Goal: Find specific page/section: Find specific page/section

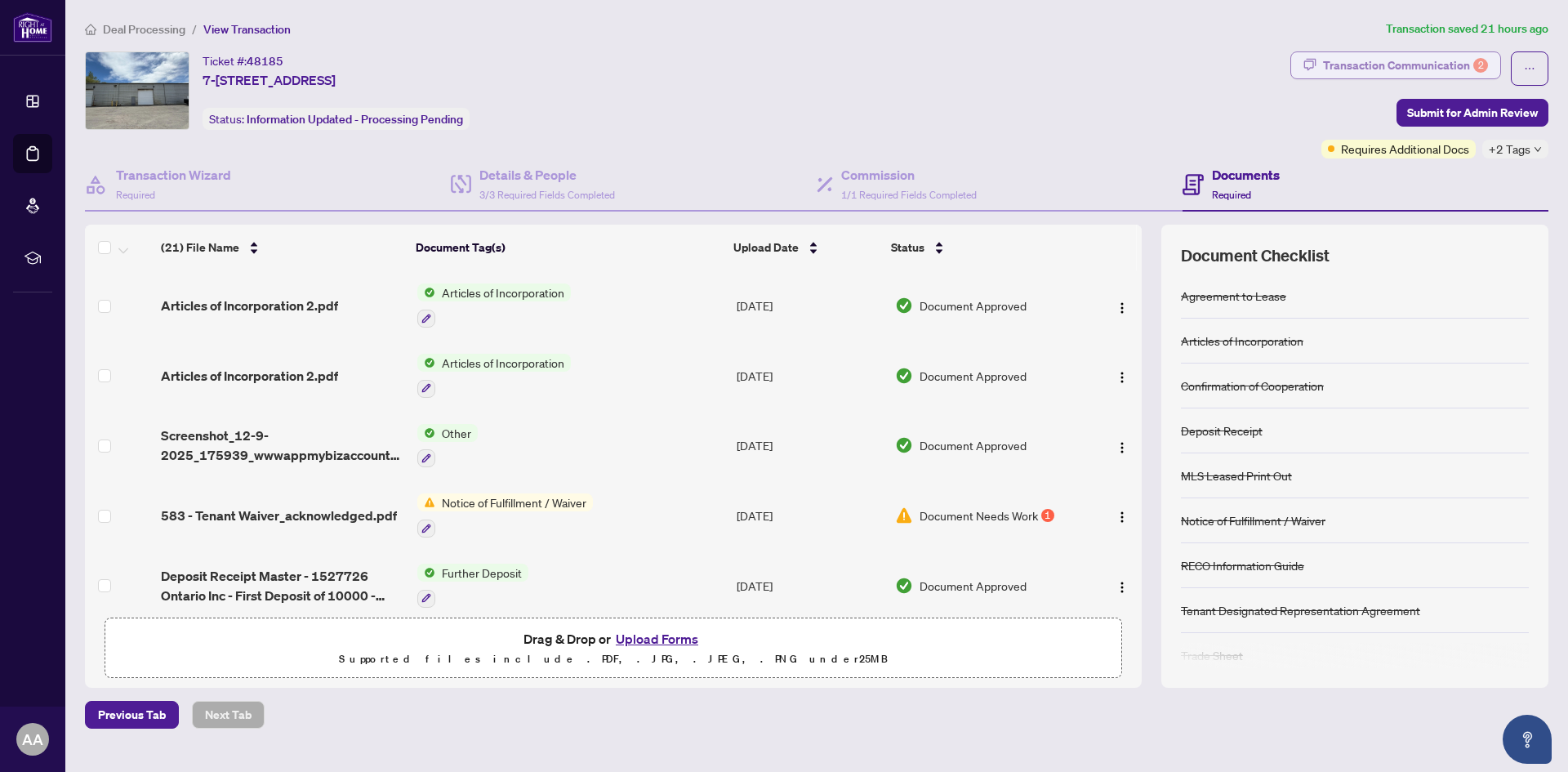
click at [1440, 62] on div "Transaction Communication 2" at bounding box center [1405, 66] width 165 height 26
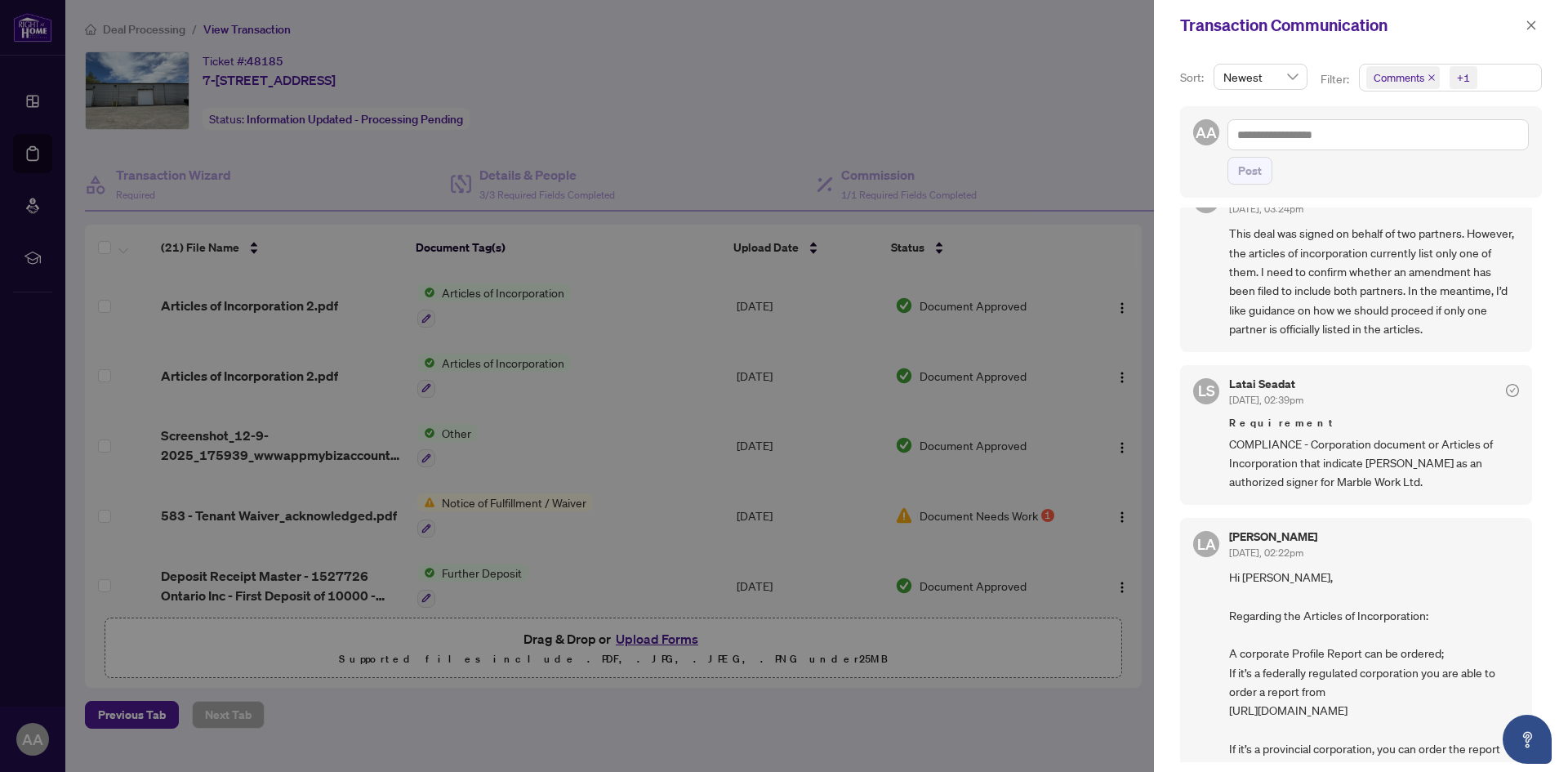
scroll to position [229, 0]
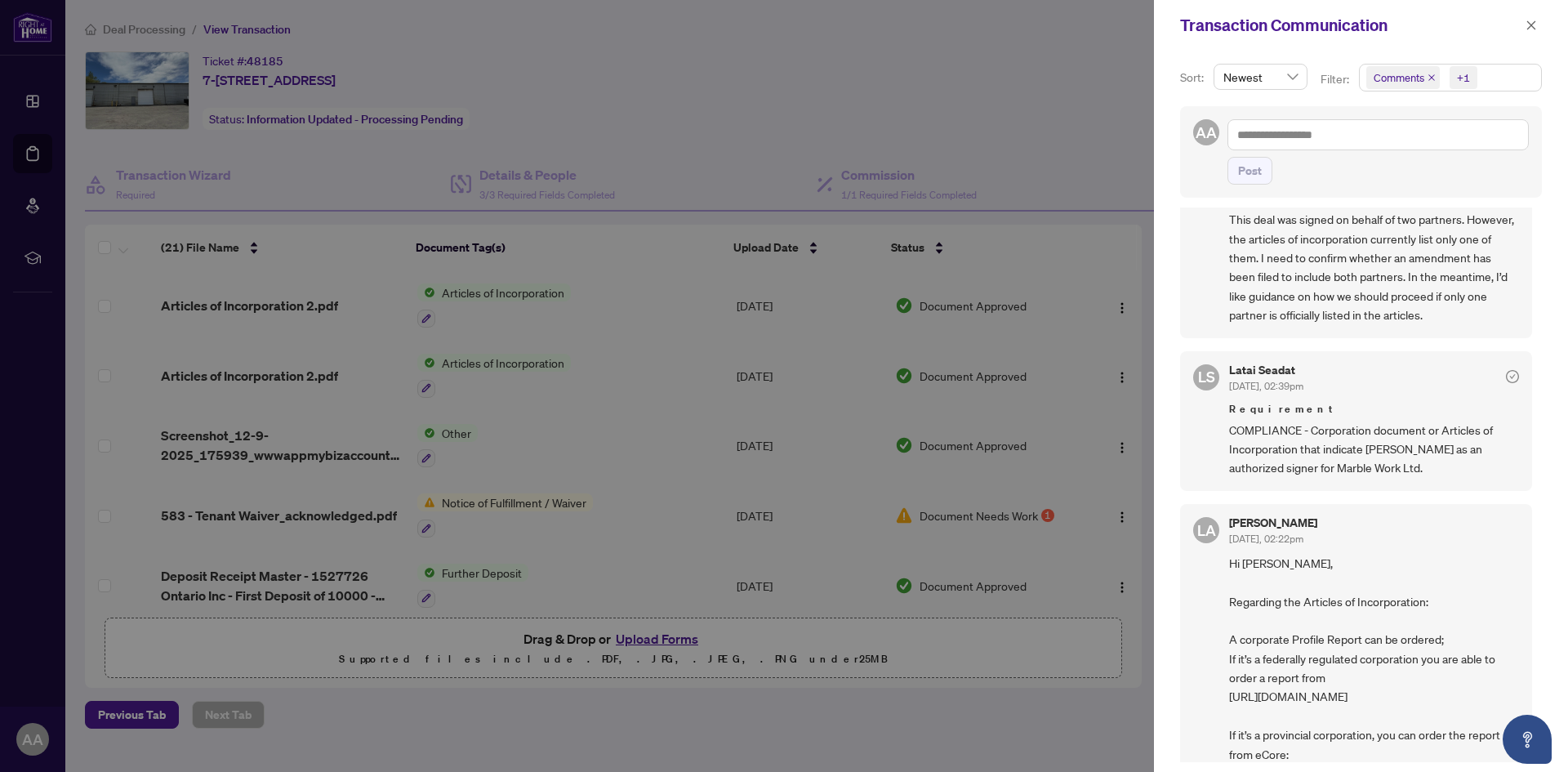
click at [555, 451] on div at bounding box center [784, 386] width 1568 height 772
click at [1102, 41] on div at bounding box center [784, 386] width 1568 height 772
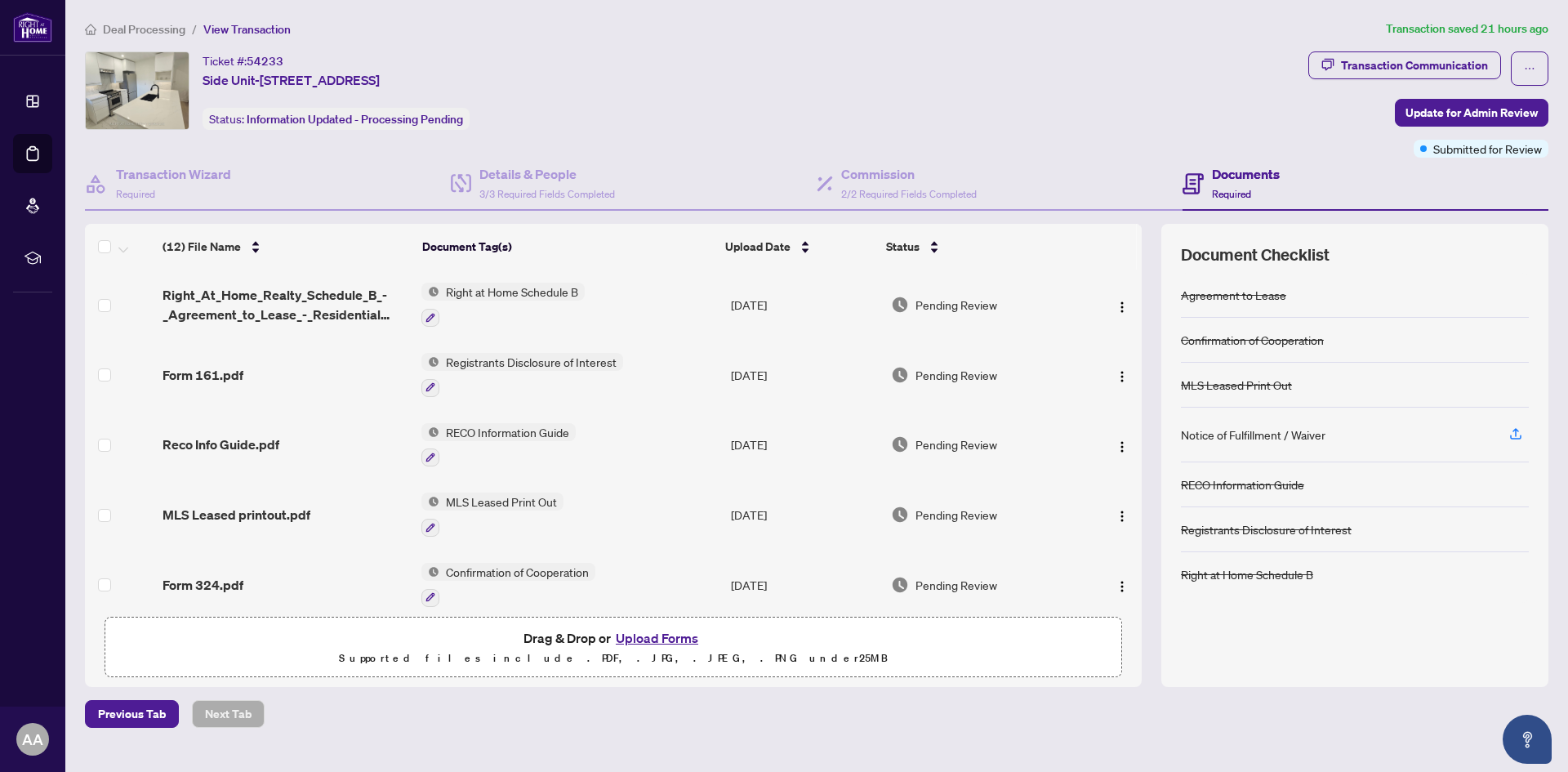
click at [1210, 439] on div "Notice of Fulfillment / Waiver" at bounding box center [1253, 435] width 144 height 18
